Goal: Information Seeking & Learning: Find specific fact

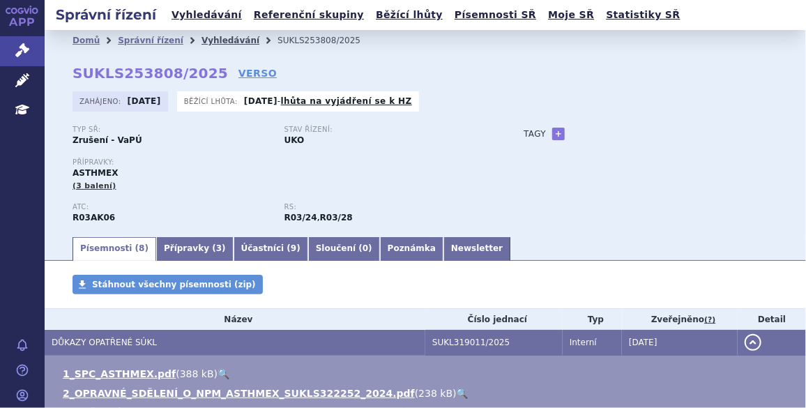
click at [220, 36] on link "Vyhledávání" at bounding box center [230, 41] width 58 height 10
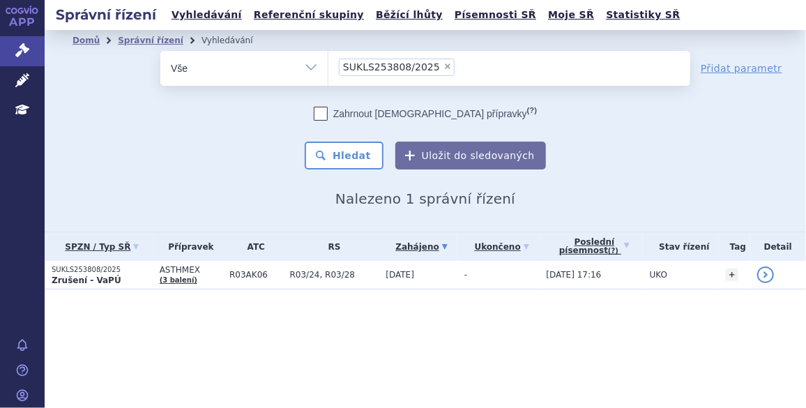
click at [443, 63] on span "×" at bounding box center [447, 66] width 8 height 8
click at [328, 63] on select "SUKLS253808/2025" at bounding box center [328, 67] width 1 height 35
select select
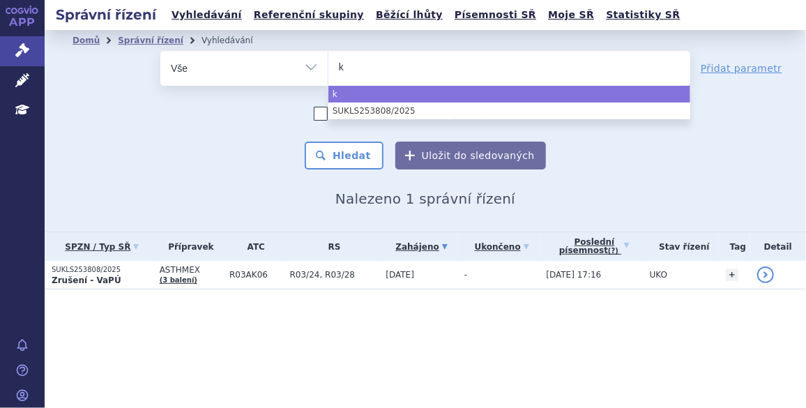
type input "ke"
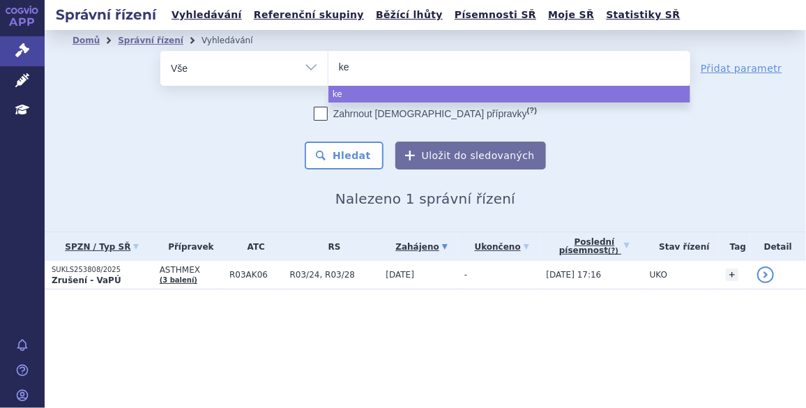
type input "key"
type input "keyt"
type input "keytr"
type input "keytru"
type input "keytrud"
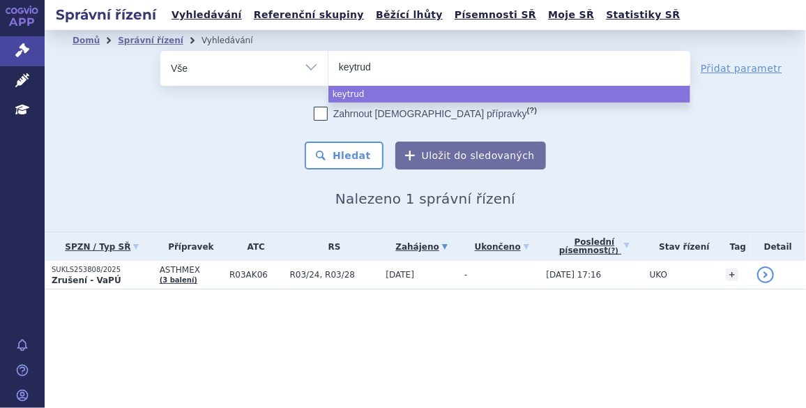
type input "[MEDICAL_DATA]"
select select "[MEDICAL_DATA]"
click at [357, 145] on button "Hledat" at bounding box center [344, 155] width 79 height 28
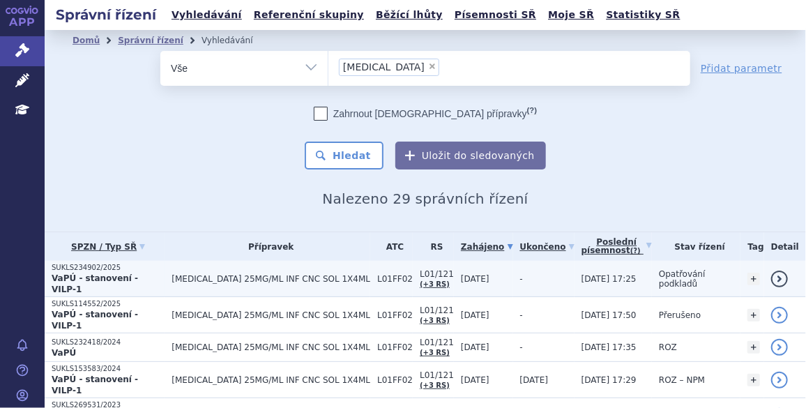
click at [81, 269] on p "SUKLS234902/2025" at bounding box center [108, 268] width 113 height 10
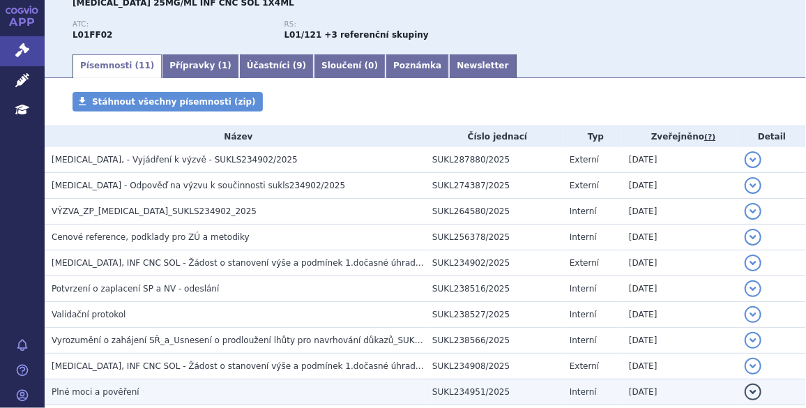
scroll to position [274, 0]
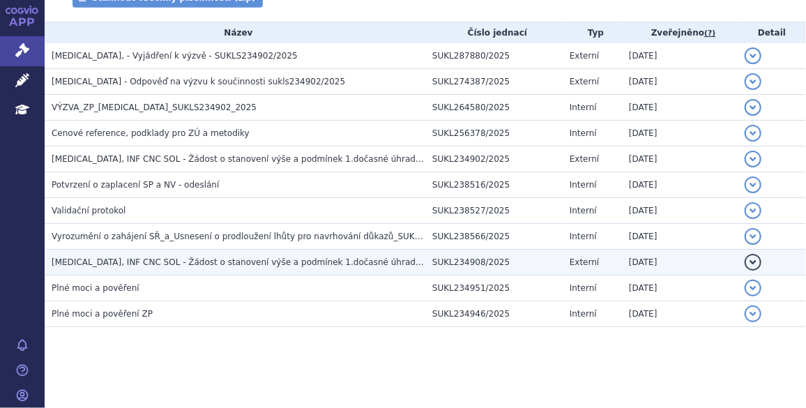
click at [180, 263] on span "KEYTRUDA, INF CNC SOL - Žádost o stanovení výše a podmínek 1.dočasné úhrady VIL…" at bounding box center [308, 262] width 512 height 10
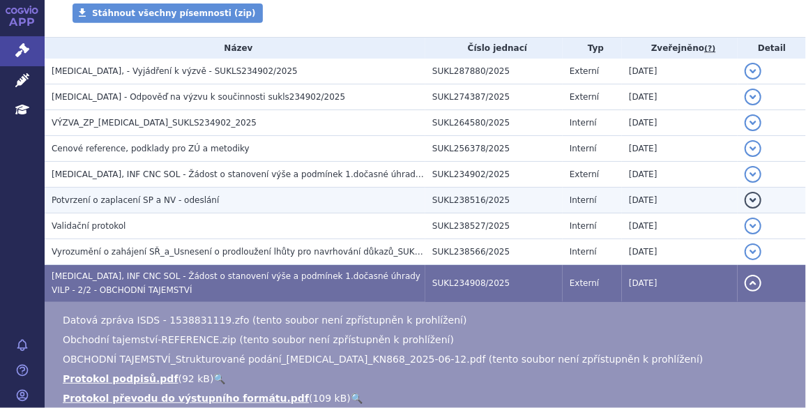
scroll to position [258, 0]
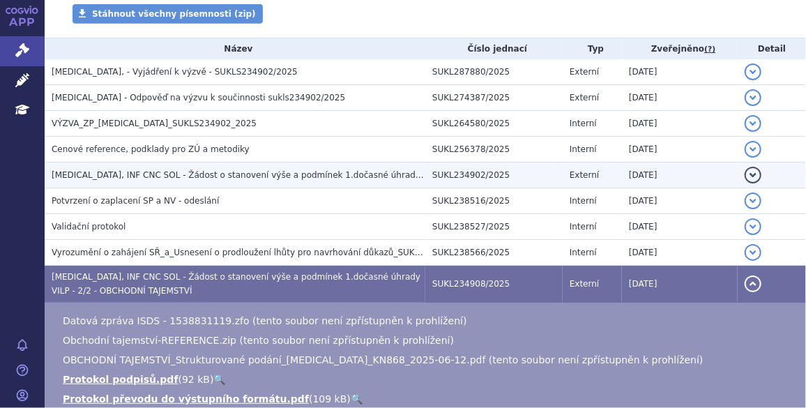
click at [171, 174] on span "KEYTRUDA, INF CNC SOL - Žádost o stanovení výše a podmínek 1.dočasné úhrady VIL…" at bounding box center [257, 175] width 411 height 10
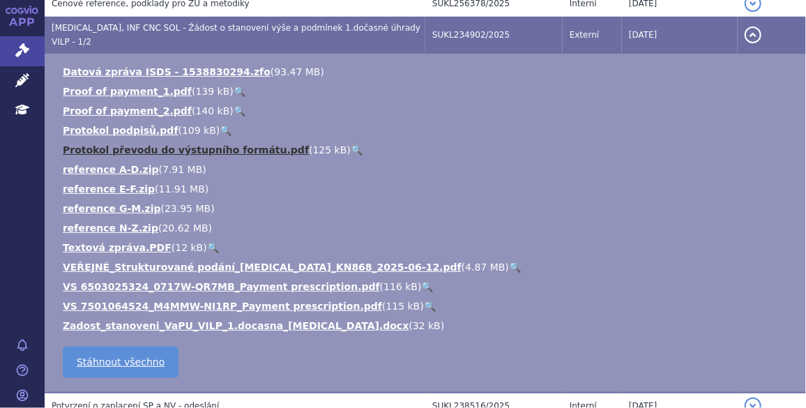
scroll to position [406, 0]
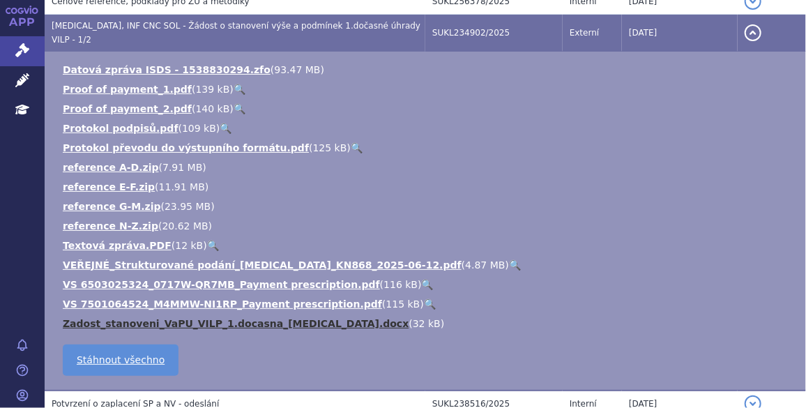
click at [202, 318] on link "Zadost_stanoveni_VaPU_VILP_1.docasna_endometrium.docx" at bounding box center [236, 323] width 346 height 11
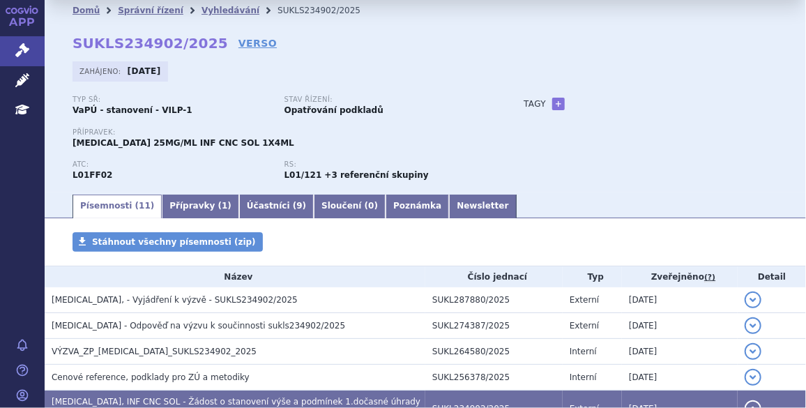
scroll to position [0, 0]
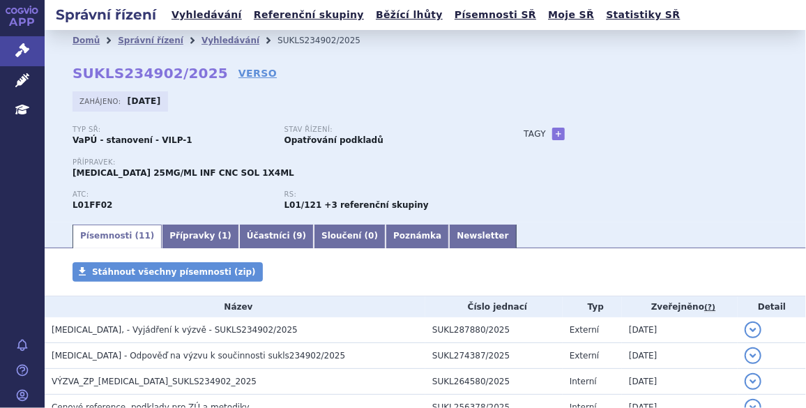
click at [379, 55] on div "Domů Správní řízení Vyhledávání SUKLS234902/2025 SUKLS234902/2025 VERSO Zahájen…" at bounding box center [425, 136] width 761 height 171
click at [207, 34] on li "Vyhledávání" at bounding box center [239, 40] width 76 height 21
click at [208, 38] on link "Vyhledávání" at bounding box center [230, 41] width 58 height 10
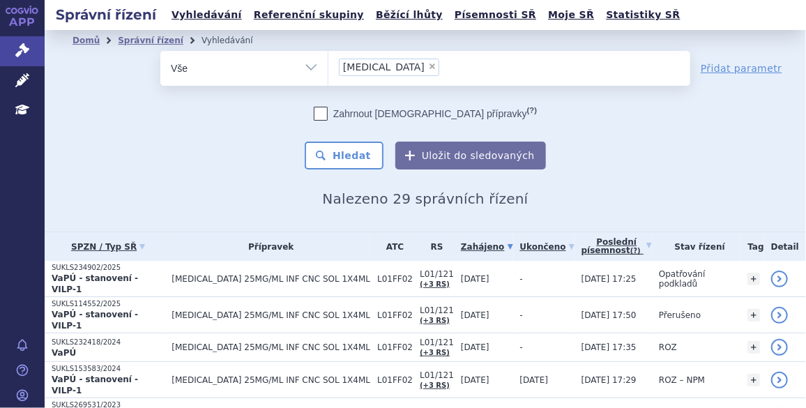
click at [428, 64] on span "×" at bounding box center [432, 66] width 8 height 8
click at [328, 64] on select "[MEDICAL_DATA]" at bounding box center [328, 67] width 1 height 35
select select
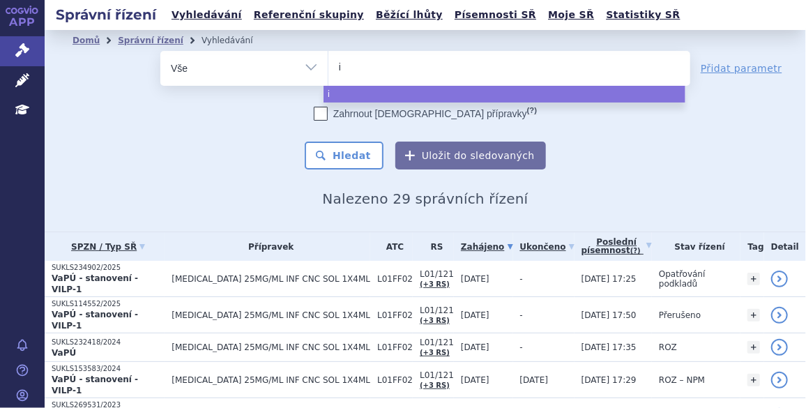
type input "im"
type input "imf"
type input "imfi"
type input "imfin"
type input "imfinz"
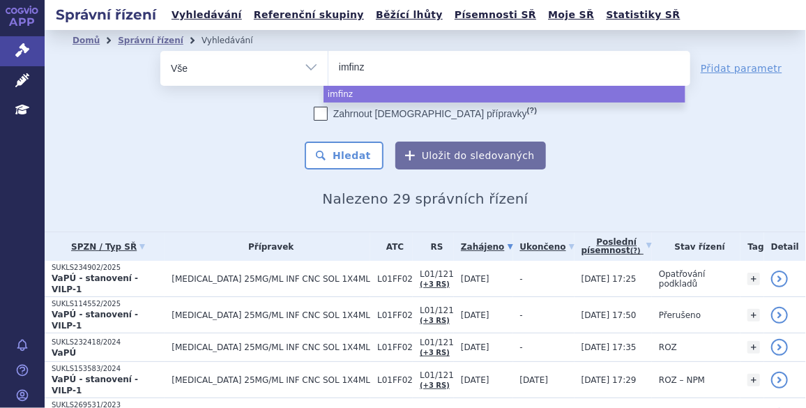
type input "imfinzi"
select select "imfinzi"
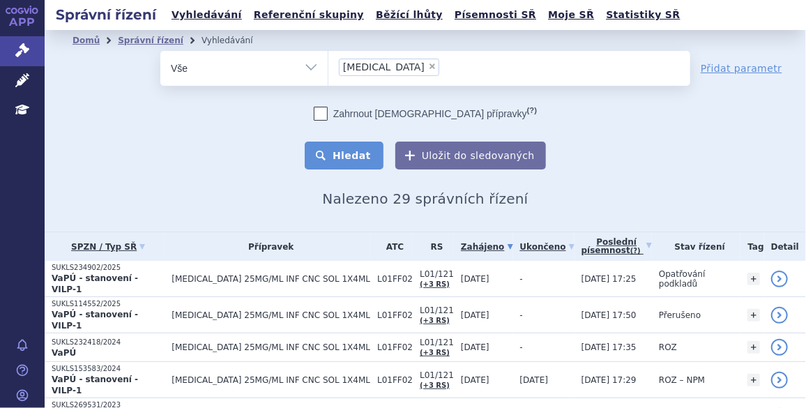
click at [346, 155] on button "Hledat" at bounding box center [344, 155] width 79 height 28
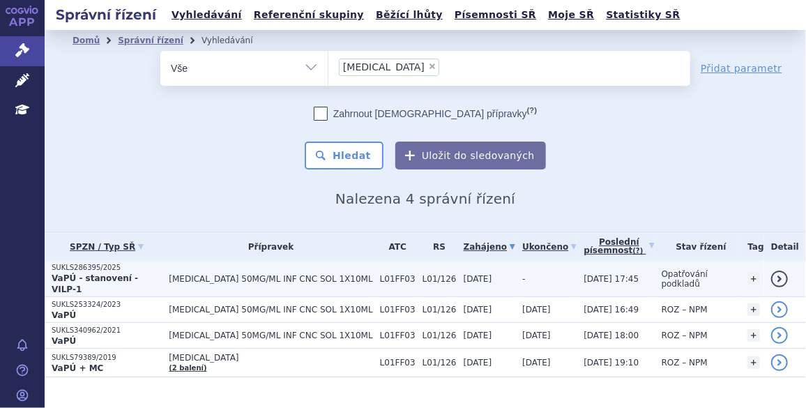
click at [82, 269] on p "SUKLS286395/2025" at bounding box center [107, 268] width 110 height 10
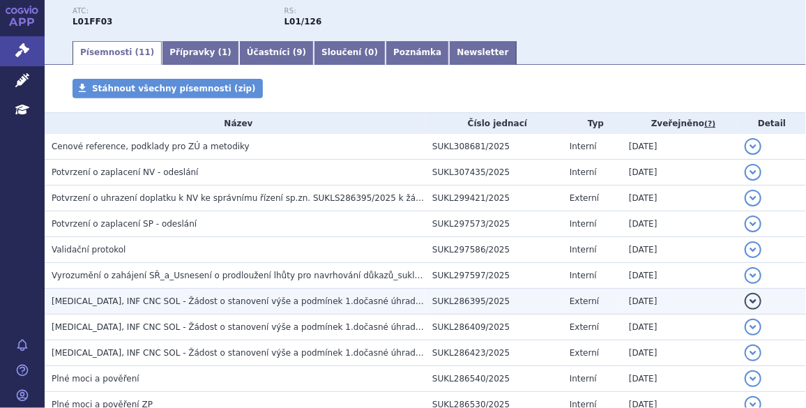
scroll to position [275, 0]
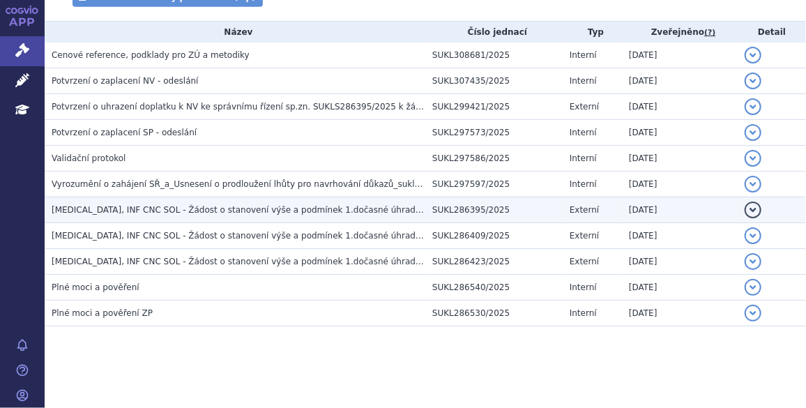
click at [179, 207] on span "[MEDICAL_DATA], INF CNC SOL - Žádost o stanovení výše a podmínek 1.dočasné úhra…" at bounding box center [255, 210] width 406 height 10
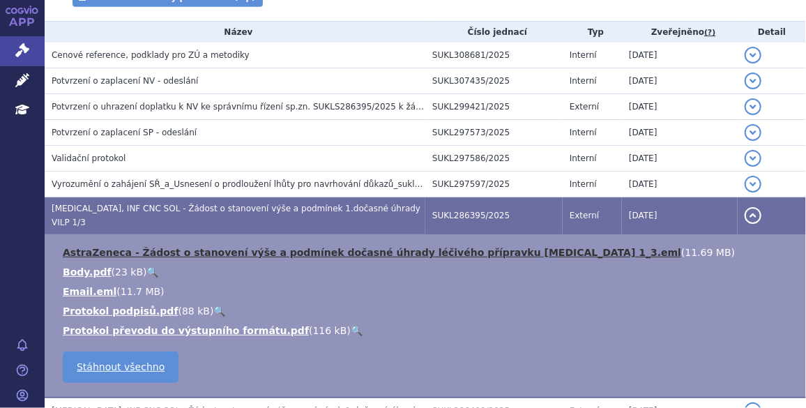
click at [180, 247] on link "AstraZeneca - Žádost o stanovení výše a podmínek dočasné úhrady léčivého přípra…" at bounding box center [372, 252] width 618 height 11
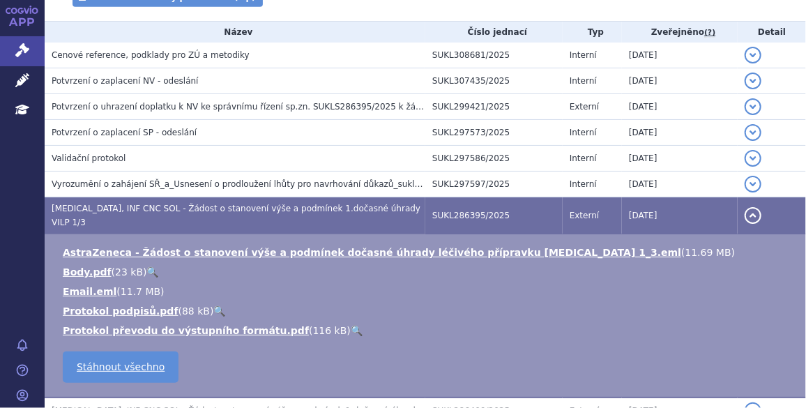
click at [383, 284] on li "Email.eml ( 11.7 MB )" at bounding box center [427, 291] width 729 height 14
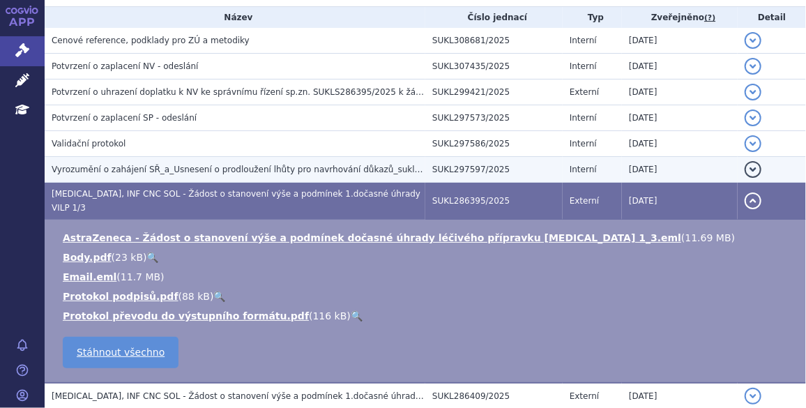
scroll to position [295, 0]
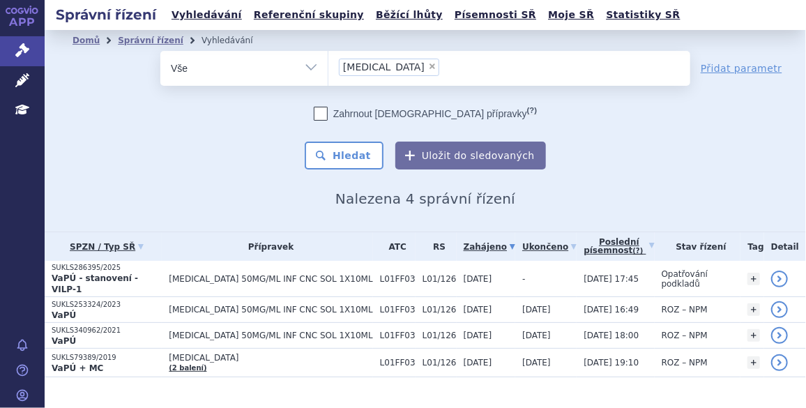
click at [428, 67] on span "×" at bounding box center [432, 66] width 8 height 8
click at [328, 67] on select "[MEDICAL_DATA]" at bounding box center [328, 67] width 1 height 35
select select
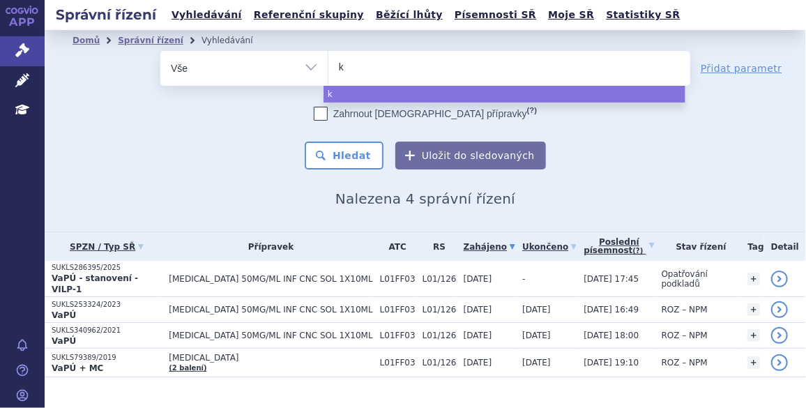
type input "ke"
type input "key"
type input "keyt"
type input "keytr"
type input "keytri"
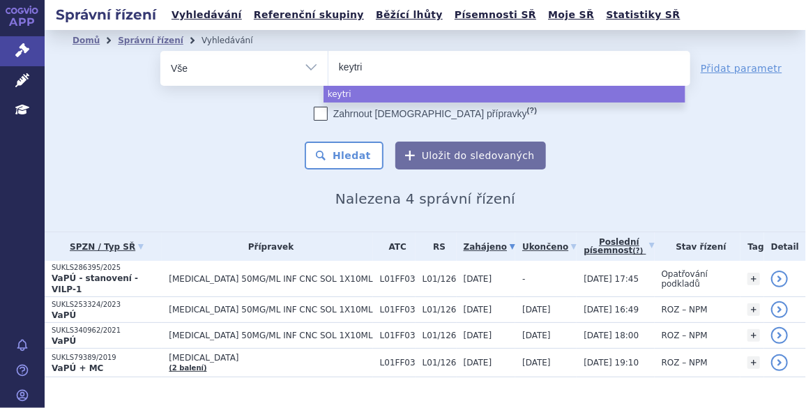
type input "keytr"
type input "keytru"
type input "keytrud"
type input "[MEDICAL_DATA]"
select select "[MEDICAL_DATA]"
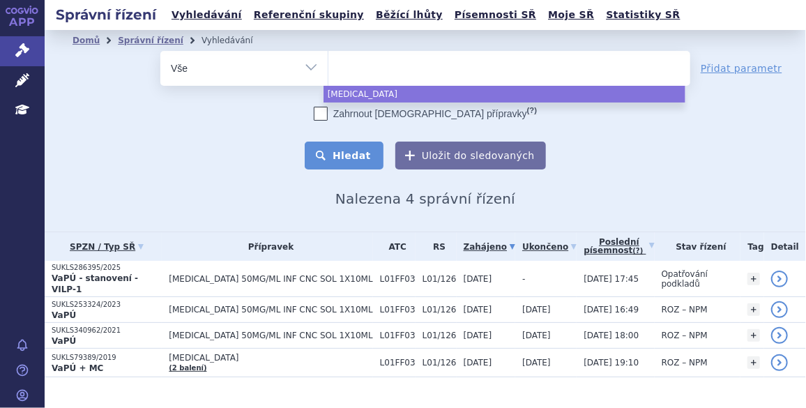
click at [344, 153] on button "Hledat" at bounding box center [344, 155] width 79 height 28
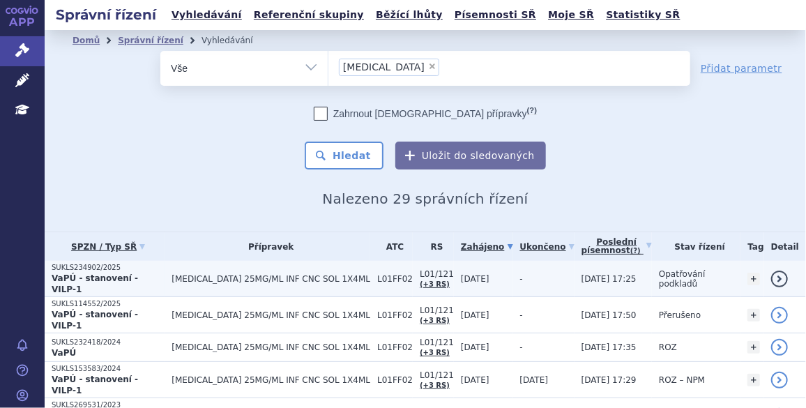
click at [84, 269] on p "SUKLS234902/2025" at bounding box center [108, 268] width 113 height 10
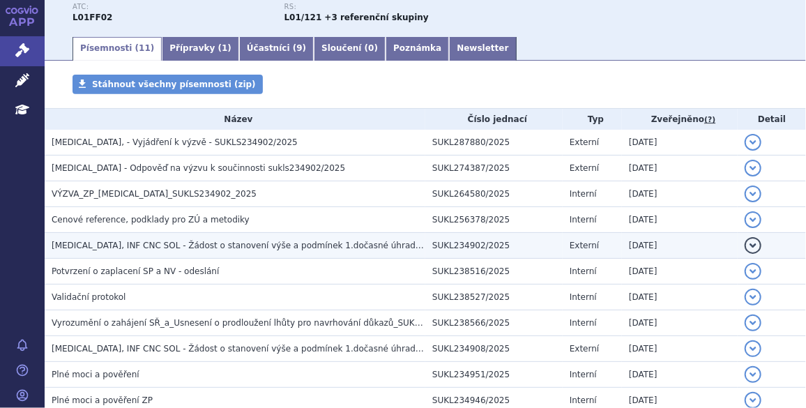
scroll to position [211, 0]
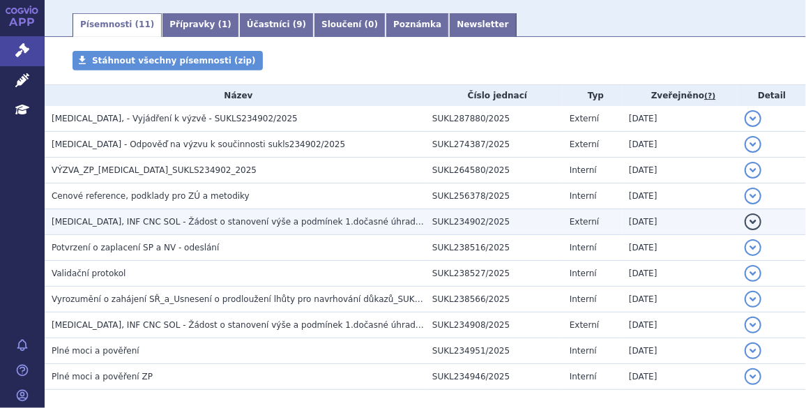
click at [238, 222] on span "[MEDICAL_DATA], INF CNC SOL - Žádost o stanovení výše a podmínek 1.dočasné úhra…" at bounding box center [257, 222] width 411 height 10
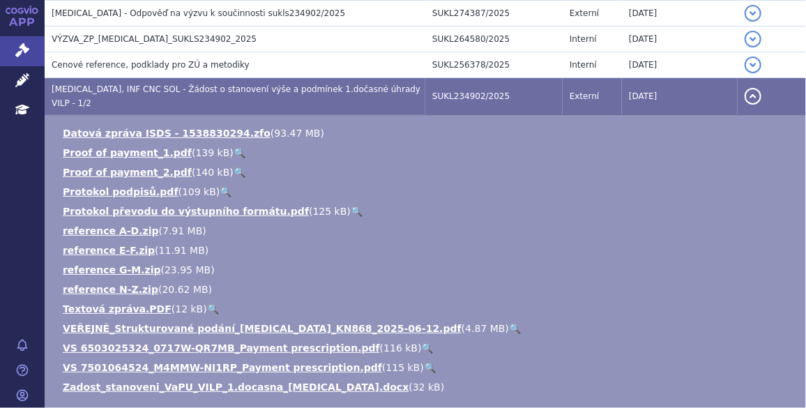
scroll to position [359, 0]
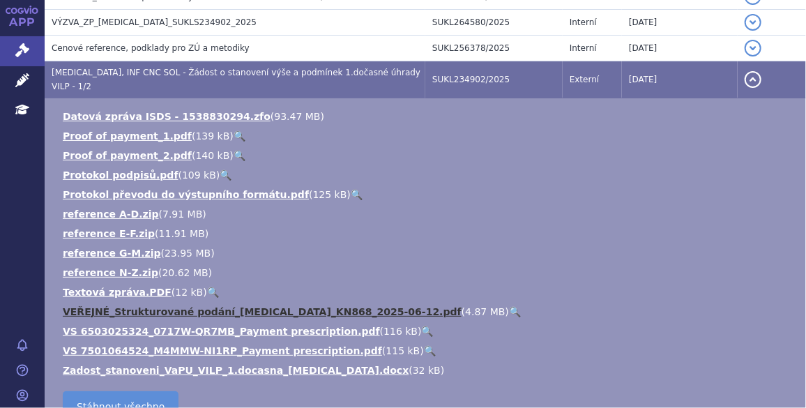
click at [246, 306] on link "VEŘEJNÉ_Strukturované podání_[MEDICAL_DATA]_KN868_2025-06-12.pdf" at bounding box center [262, 311] width 399 height 11
